Goal: Information Seeking & Learning: Learn about a topic

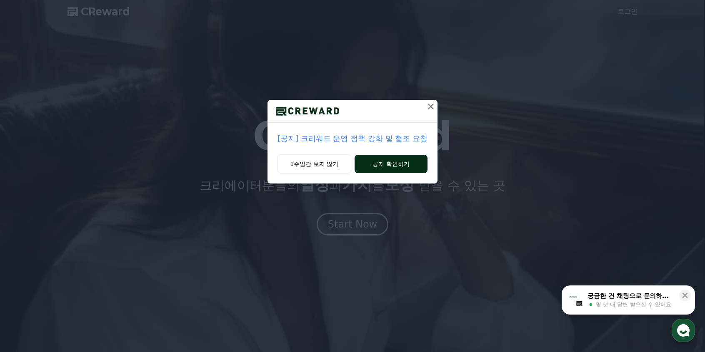
click at [379, 163] on button "공지 확인하기" at bounding box center [390, 164] width 73 height 18
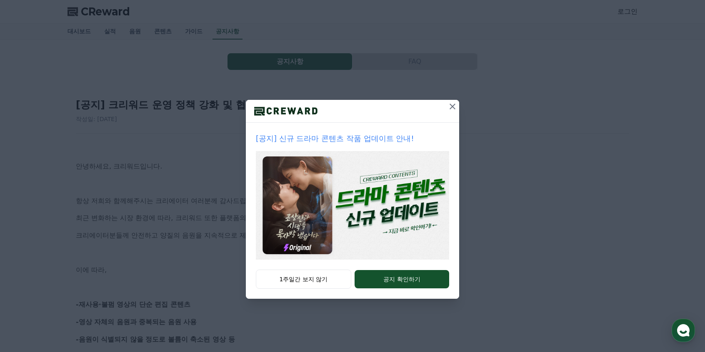
click at [453, 107] on icon at bounding box center [452, 107] width 10 height 10
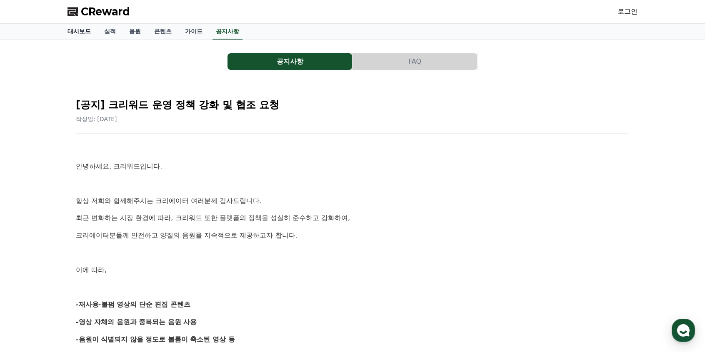
click at [89, 32] on link "대시보드" at bounding box center [79, 32] width 37 height 16
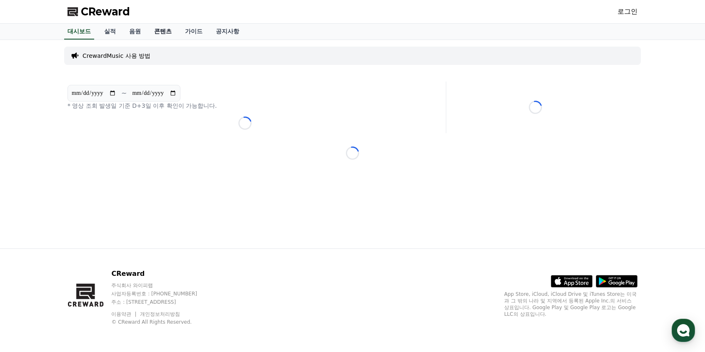
click at [163, 30] on link "콘텐츠" at bounding box center [162, 32] width 31 height 16
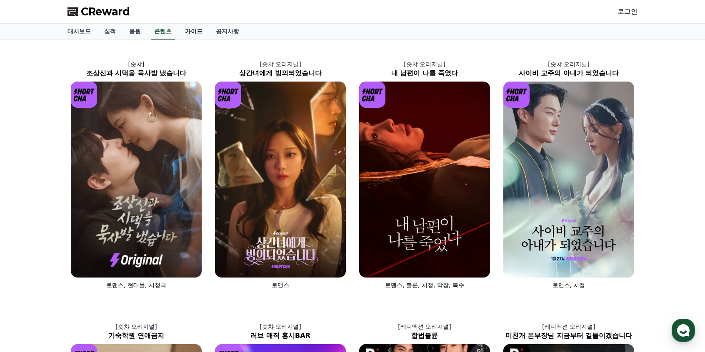
click at [192, 30] on link "가이드" at bounding box center [193, 32] width 31 height 16
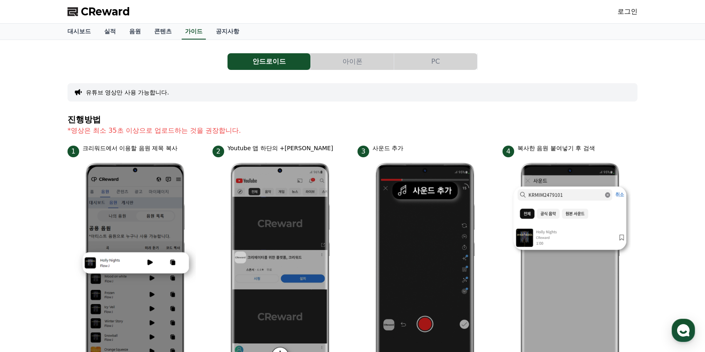
click at [355, 64] on button "아이폰" at bounding box center [352, 61] width 83 height 17
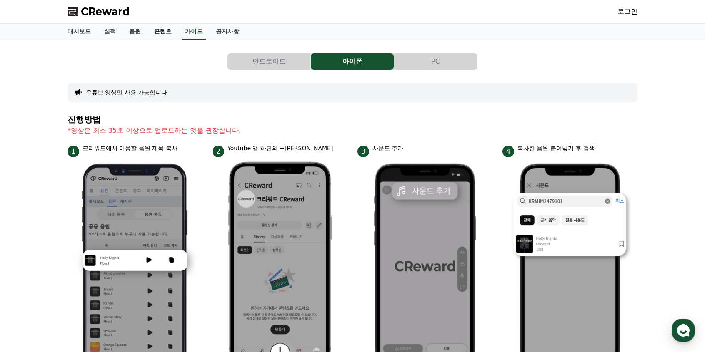
click at [169, 31] on link "콘텐츠" at bounding box center [162, 32] width 31 height 16
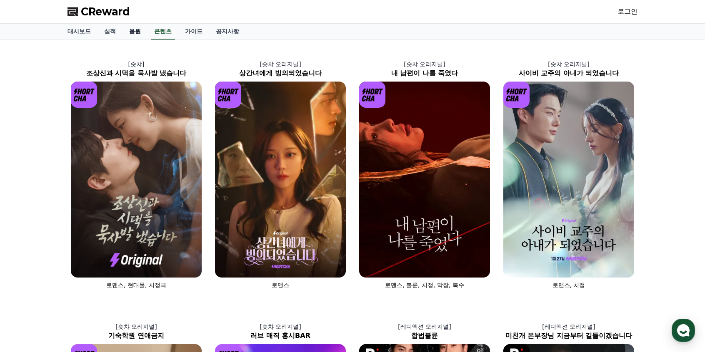
click at [138, 32] on link "음원" at bounding box center [134, 32] width 25 height 16
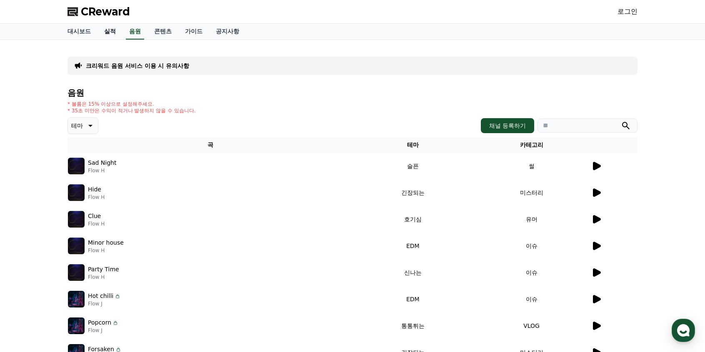
click at [116, 29] on link "실적" at bounding box center [109, 32] width 25 height 16
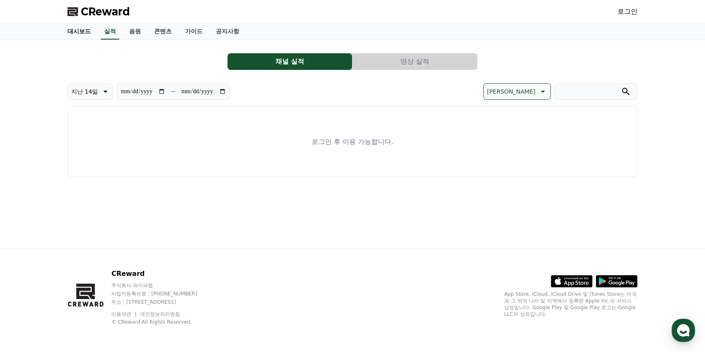
click at [79, 30] on link "대시보드" at bounding box center [79, 32] width 37 height 16
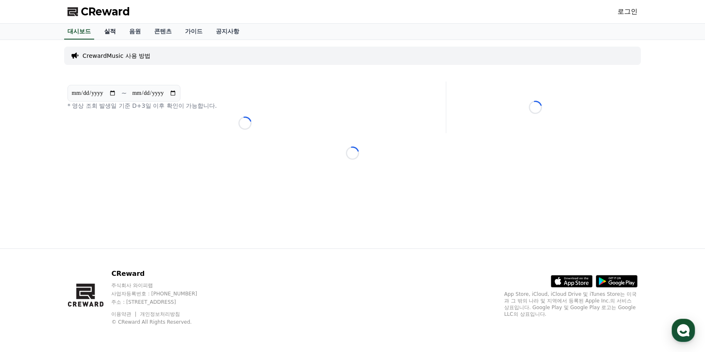
click at [109, 30] on link "실적" at bounding box center [109, 32] width 25 height 16
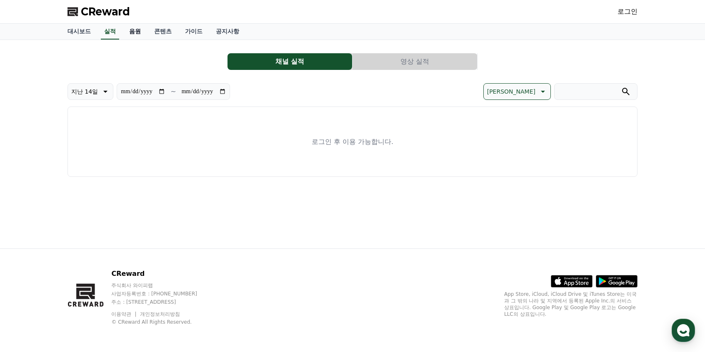
click at [137, 34] on link "음원" at bounding box center [134, 32] width 25 height 16
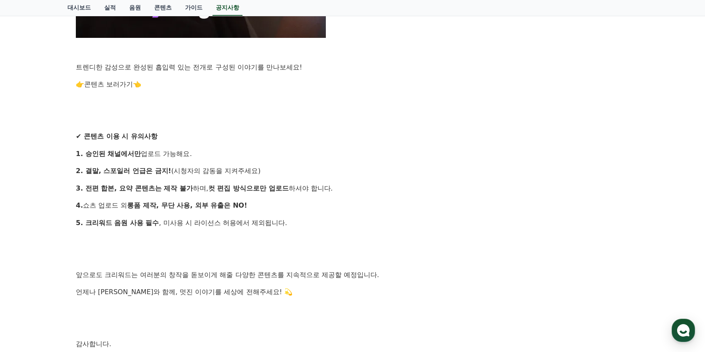
scroll to position [708, 0]
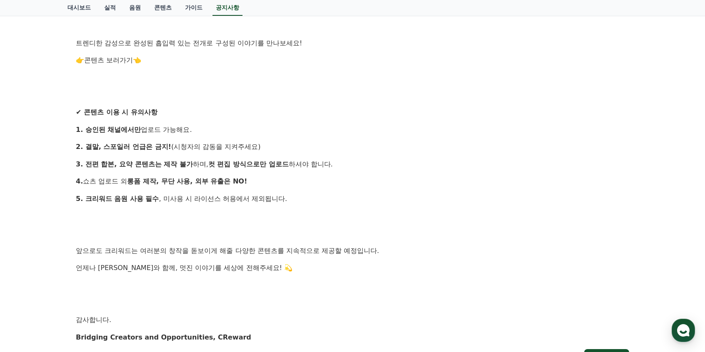
drag, startPoint x: 192, startPoint y: 145, endPoint x: 265, endPoint y: 143, distance: 73.3
click at [265, 143] on p "2. 결말, 스포일러 언급은 금지! (시청자의 감동을 지켜주세요)" at bounding box center [352, 147] width 553 height 11
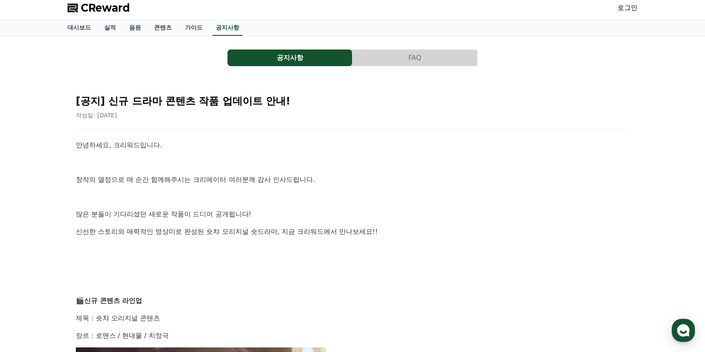
scroll to position [0, 0]
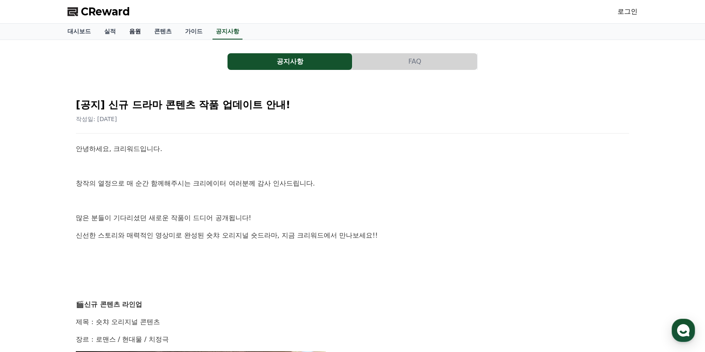
click at [130, 35] on link "음원" at bounding box center [134, 32] width 25 height 16
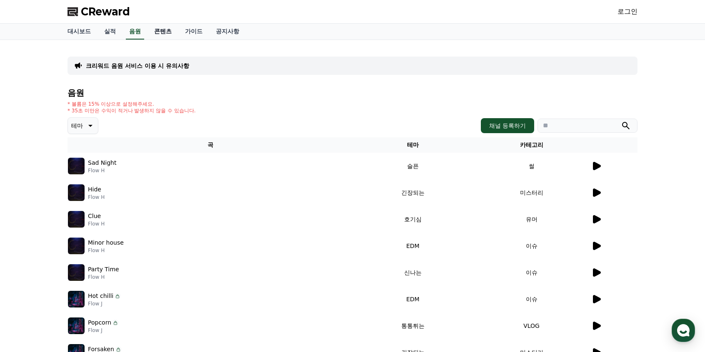
click at [166, 33] on link "콘텐츠" at bounding box center [162, 32] width 31 height 16
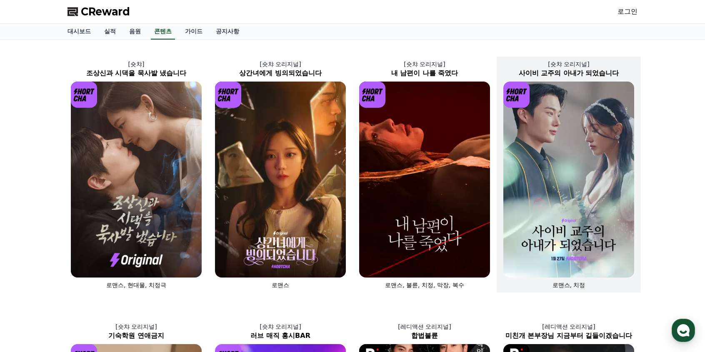
click at [583, 73] on h2 "사이비 교주의 아내가 되었습니다" at bounding box center [568, 73] width 144 height 10
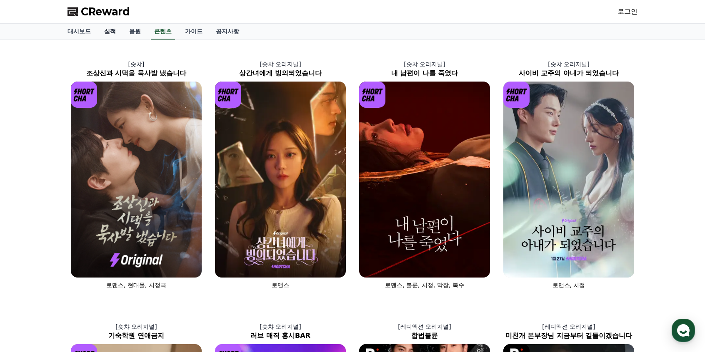
click at [112, 34] on link "실적" at bounding box center [109, 32] width 25 height 16
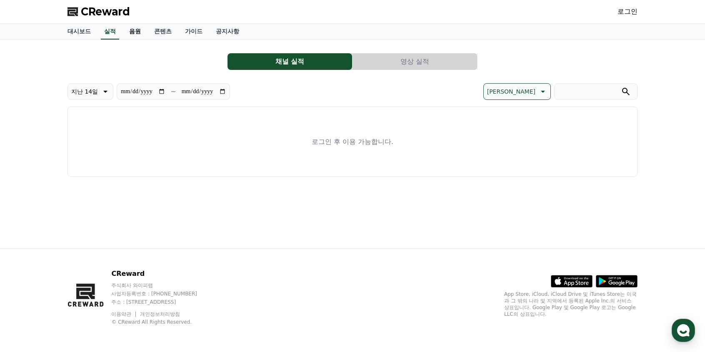
click at [131, 32] on link "음원" at bounding box center [134, 32] width 25 height 16
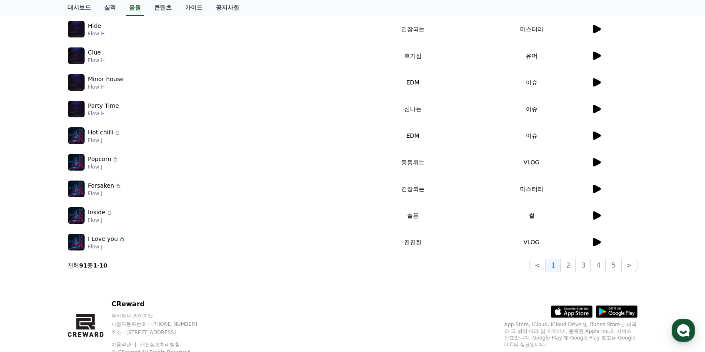
scroll to position [167, 0]
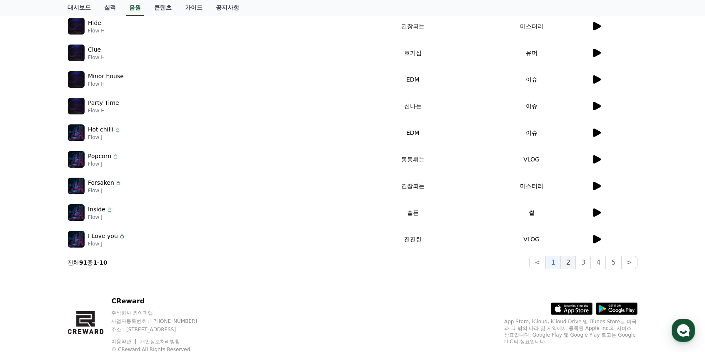
click at [571, 261] on button "2" at bounding box center [568, 262] width 15 height 13
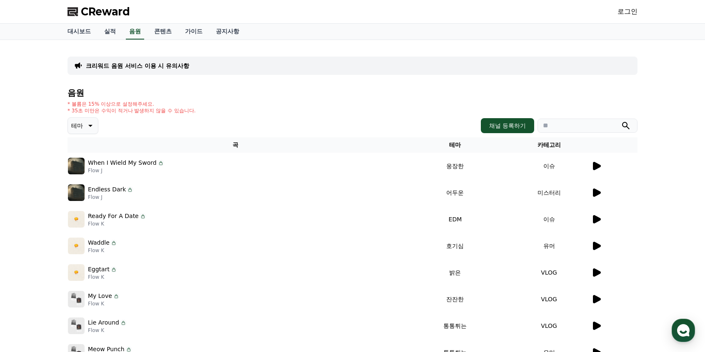
click at [91, 127] on icon at bounding box center [90, 126] width 10 height 10
click at [82, 194] on button "웅장한" at bounding box center [81, 196] width 24 height 18
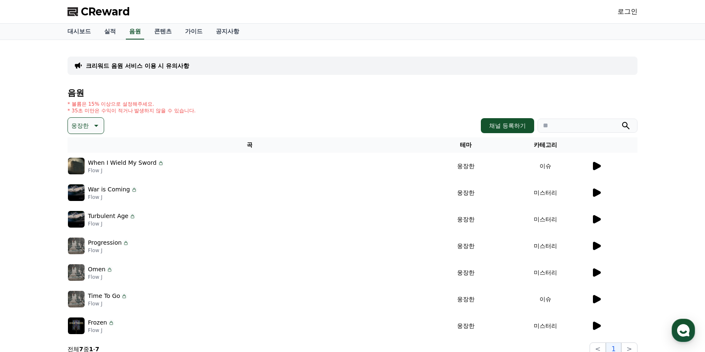
click at [594, 168] on icon at bounding box center [597, 166] width 8 height 8
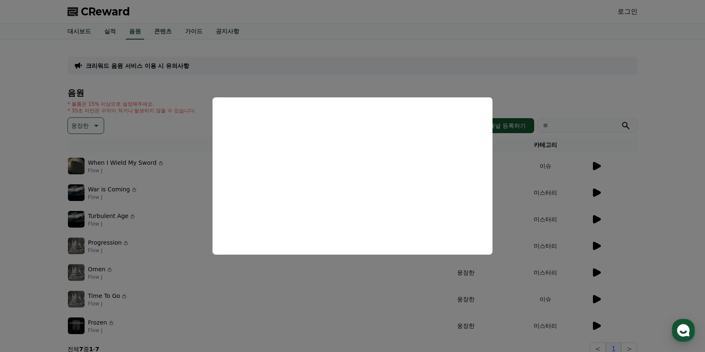
click at [536, 176] on button "close modal" at bounding box center [352, 176] width 705 height 352
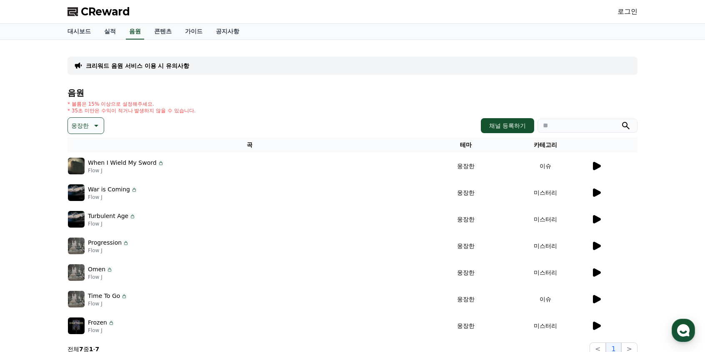
click at [594, 191] on icon at bounding box center [597, 193] width 8 height 8
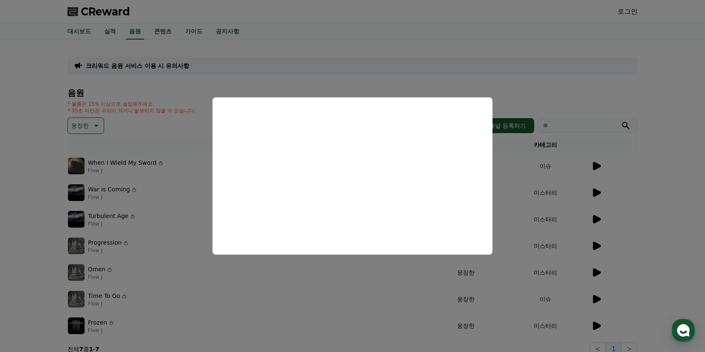
click at [620, 217] on button "close modal" at bounding box center [352, 176] width 705 height 352
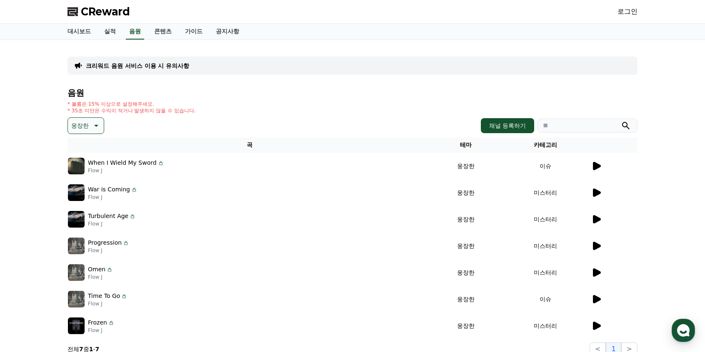
click at [595, 220] on icon at bounding box center [597, 219] width 8 height 8
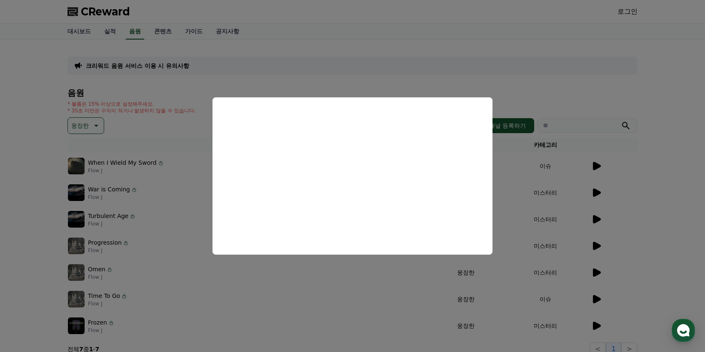
click at [661, 197] on button "close modal" at bounding box center [352, 176] width 705 height 352
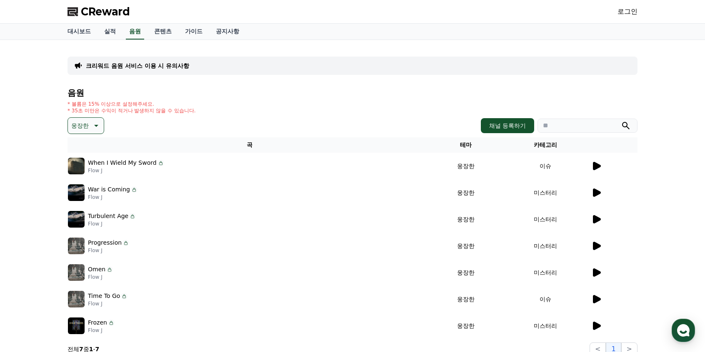
click at [594, 249] on icon at bounding box center [597, 246] width 8 height 8
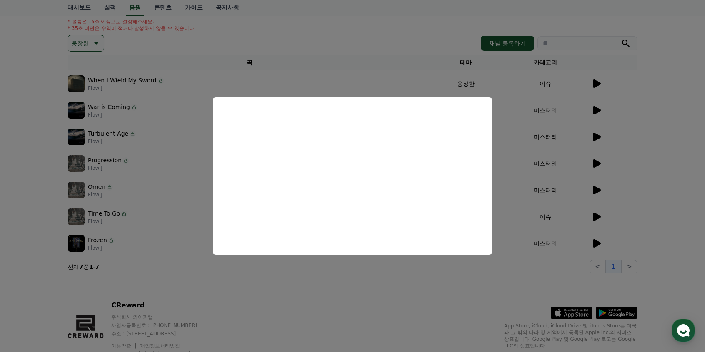
scroll to position [83, 0]
click at [598, 164] on button "close modal" at bounding box center [352, 176] width 705 height 352
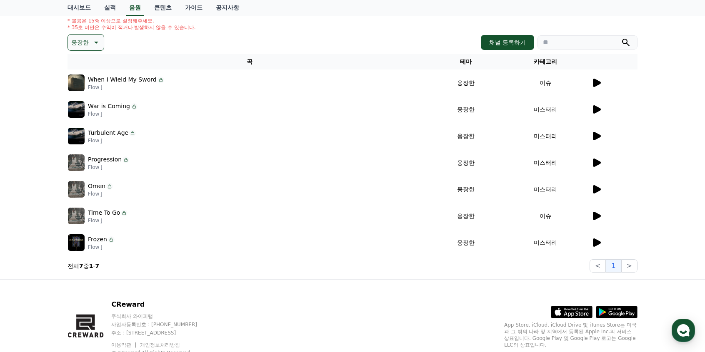
click at [596, 190] on icon at bounding box center [597, 189] width 8 height 8
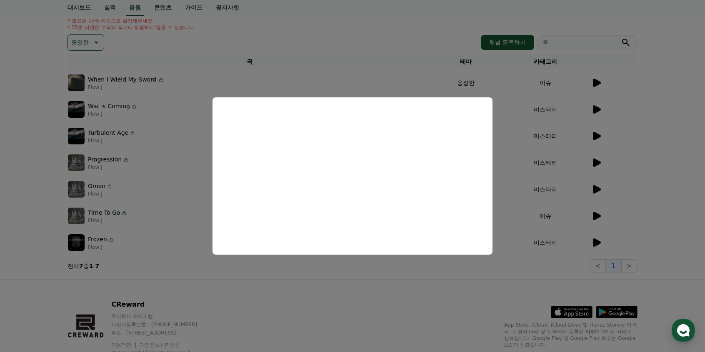
click at [629, 220] on button "close modal" at bounding box center [352, 176] width 705 height 352
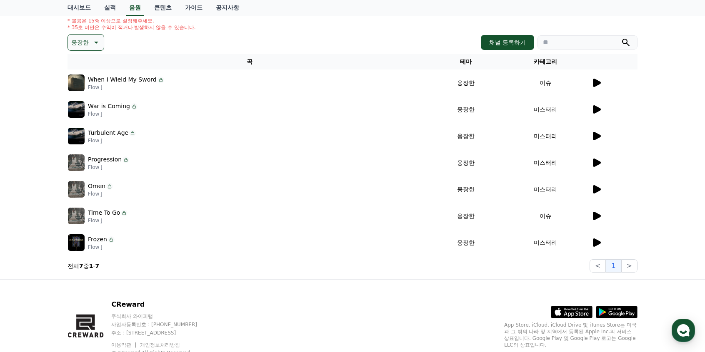
click at [599, 219] on icon at bounding box center [596, 216] width 10 height 10
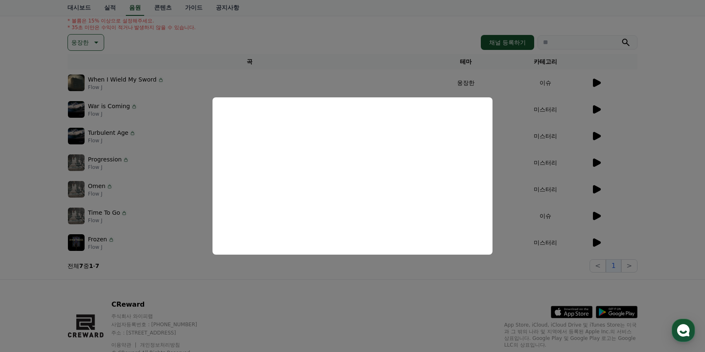
click at [597, 244] on button "close modal" at bounding box center [352, 176] width 705 height 352
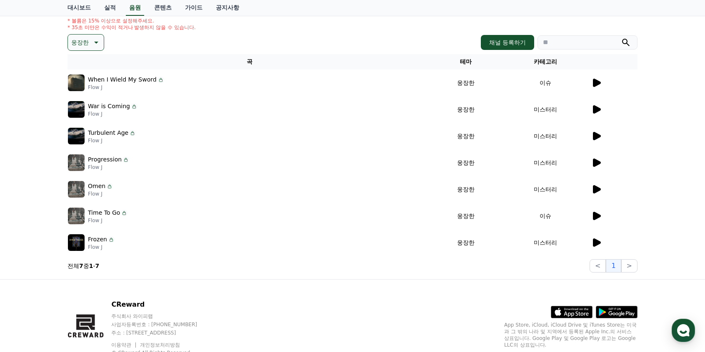
click at [597, 244] on icon at bounding box center [597, 243] width 8 height 8
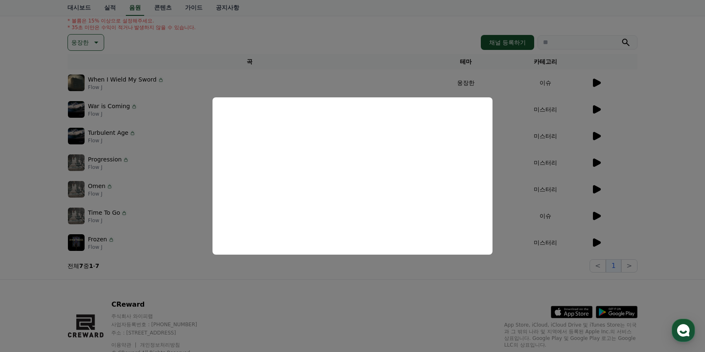
click at [684, 108] on button "close modal" at bounding box center [352, 176] width 705 height 352
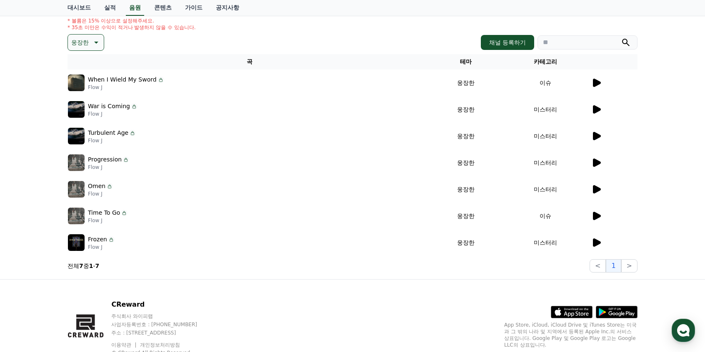
click at [598, 85] on icon at bounding box center [596, 83] width 10 height 10
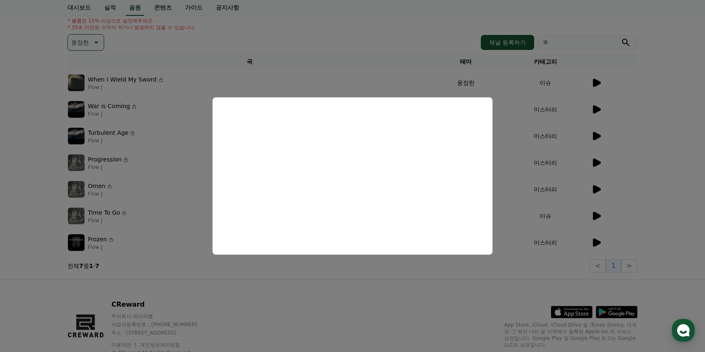
click at [673, 121] on button "close modal" at bounding box center [352, 176] width 705 height 352
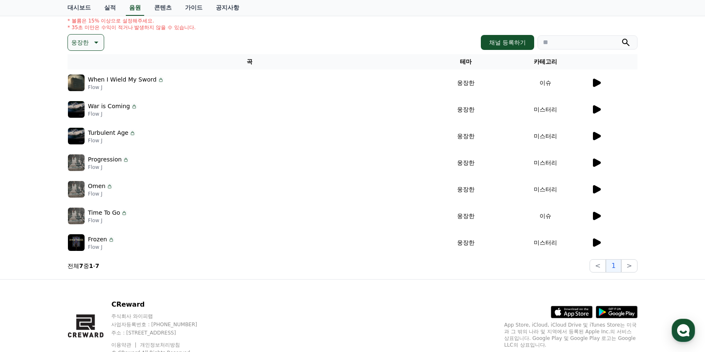
click at [87, 44] on p "웅장한" at bounding box center [79, 43] width 17 height 12
click at [82, 90] on button "반전" at bounding box center [78, 91] width 18 height 18
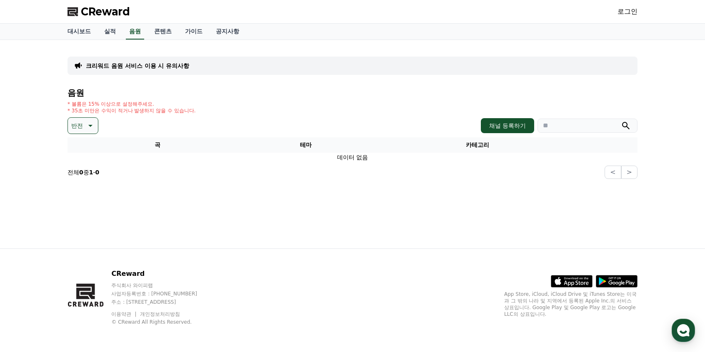
click at [89, 122] on icon at bounding box center [90, 126] width 10 height 10
click at [92, 178] on button "드라마틱" at bounding box center [84, 176] width 30 height 18
click at [105, 126] on icon at bounding box center [101, 126] width 10 height 10
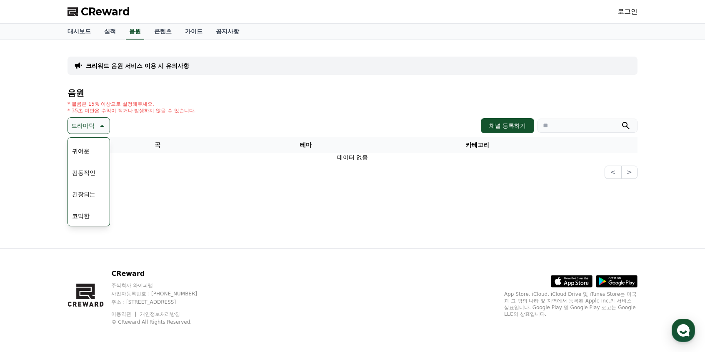
click at [87, 194] on button "긴장되는" at bounding box center [84, 194] width 30 height 18
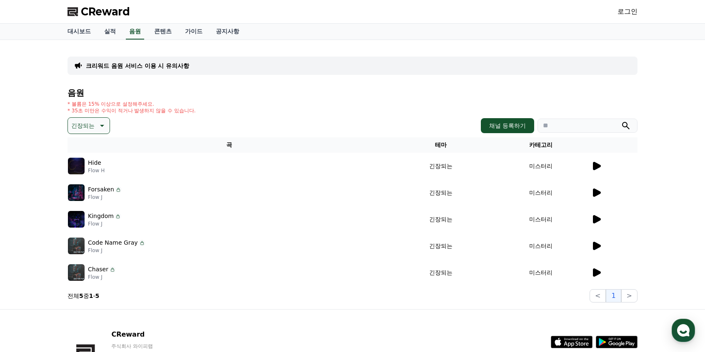
click at [599, 165] on icon at bounding box center [597, 166] width 8 height 8
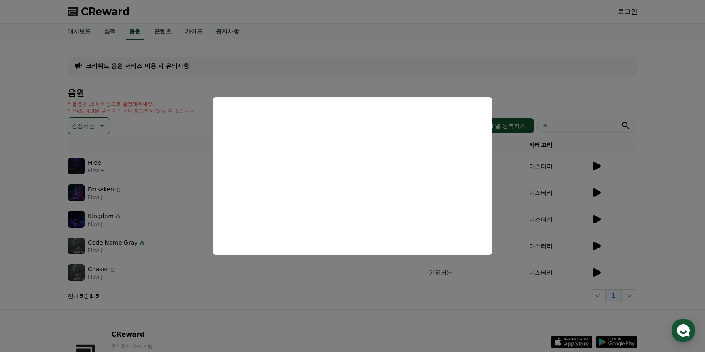
click at [629, 200] on button "close modal" at bounding box center [352, 176] width 705 height 352
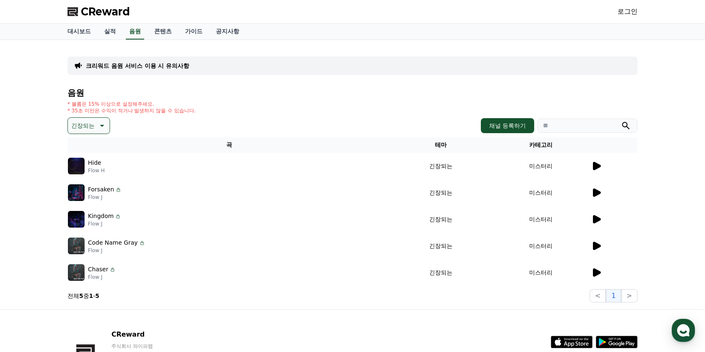
click at [597, 193] on icon at bounding box center [597, 193] width 8 height 8
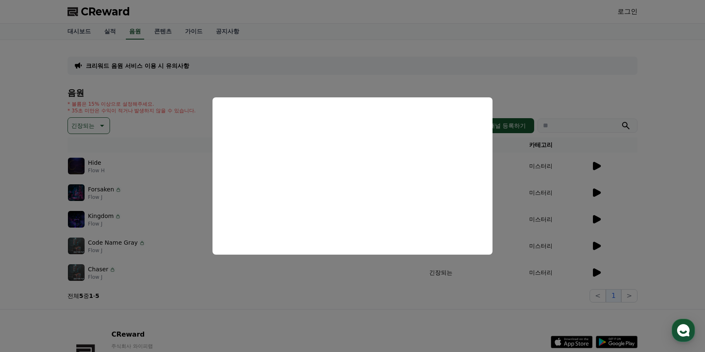
click at [625, 217] on button "close modal" at bounding box center [352, 176] width 705 height 352
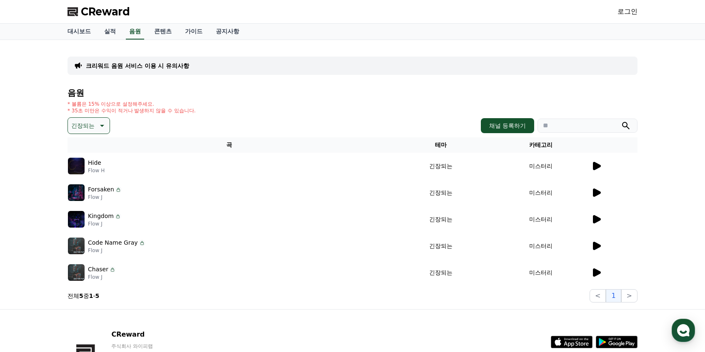
click at [598, 222] on icon at bounding box center [596, 219] width 10 height 10
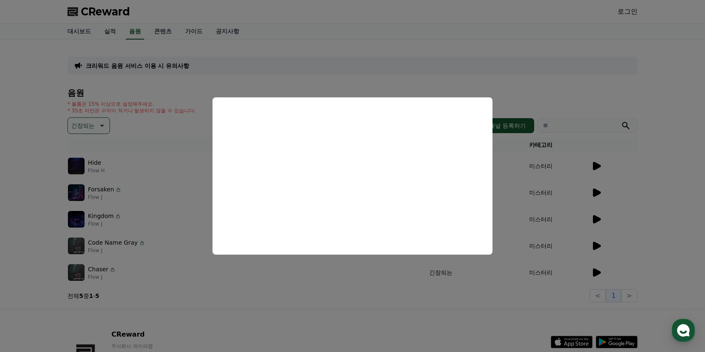
click at [638, 190] on button "close modal" at bounding box center [352, 176] width 705 height 352
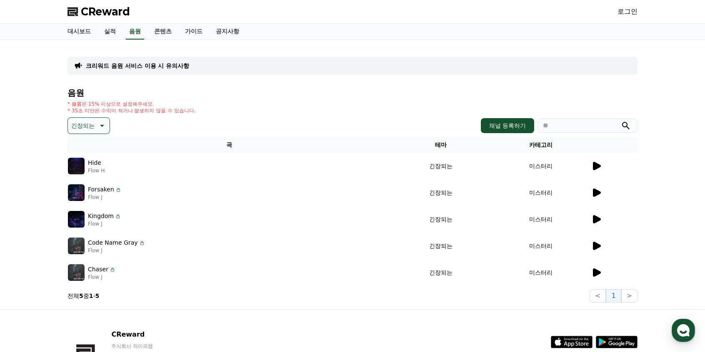
click at [597, 245] on icon at bounding box center [597, 246] width 8 height 8
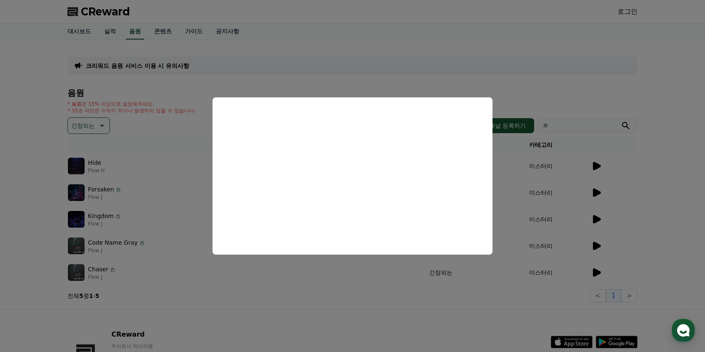
click at [618, 180] on button "close modal" at bounding box center [352, 176] width 705 height 352
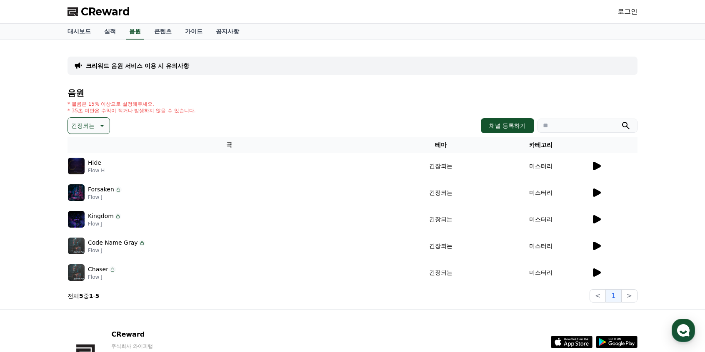
click at [593, 272] on icon at bounding box center [597, 273] width 8 height 8
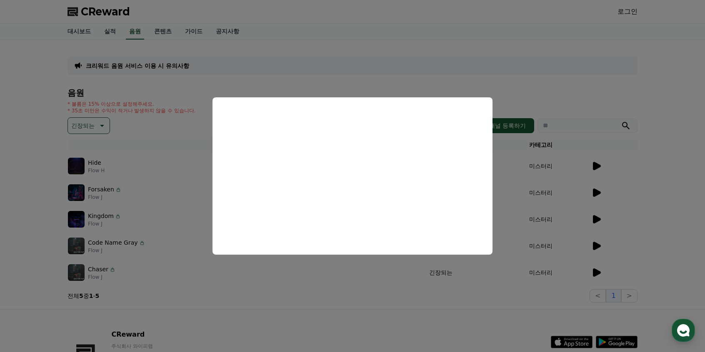
click at [590, 91] on button "close modal" at bounding box center [352, 176] width 705 height 352
